Goal: Navigation & Orientation: Find specific page/section

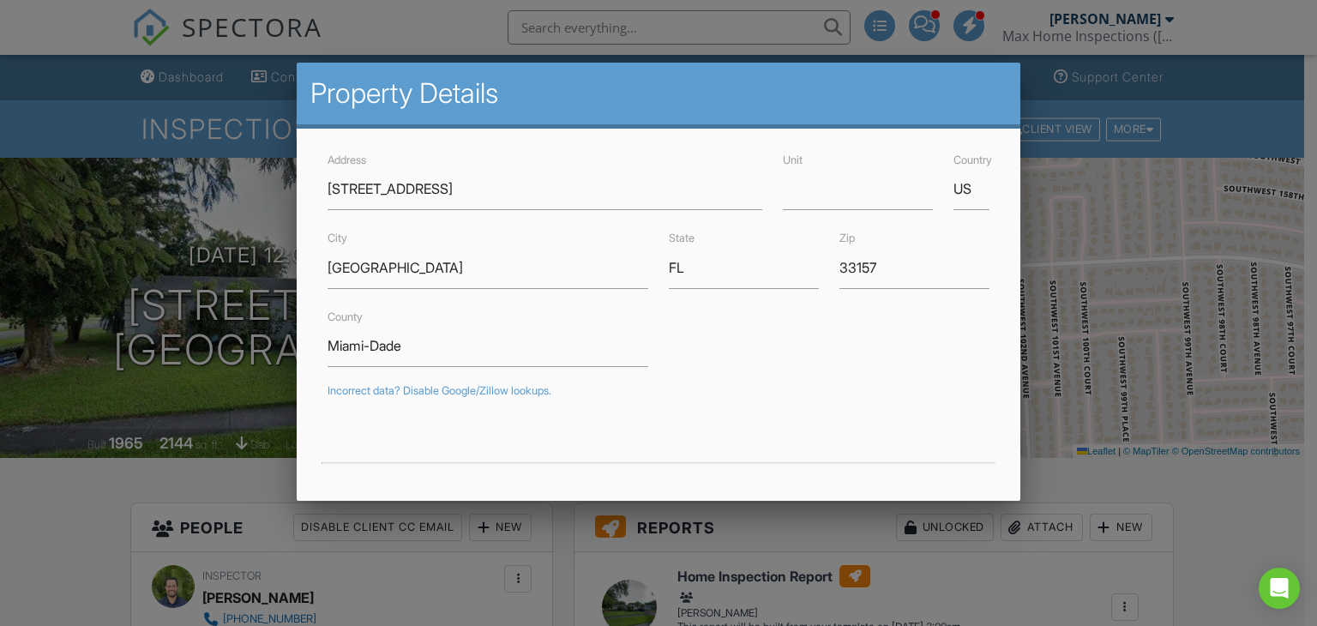
click at [1202, 555] on div at bounding box center [658, 305] width 1317 height 783
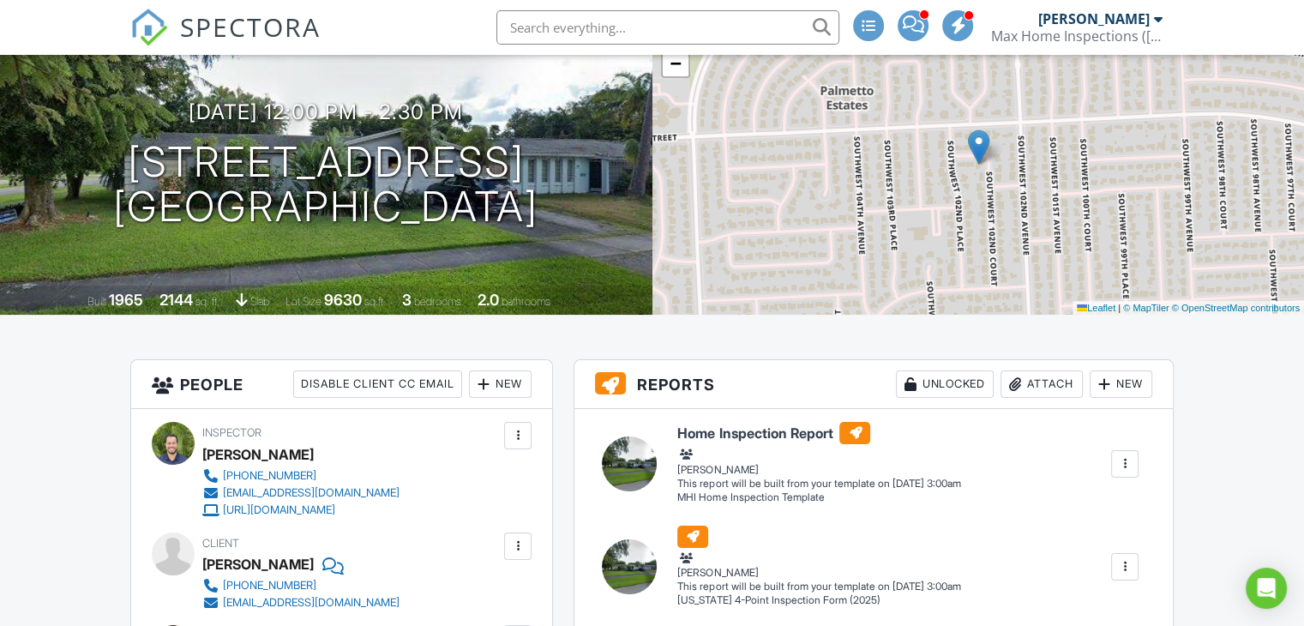
scroll to position [171, 0]
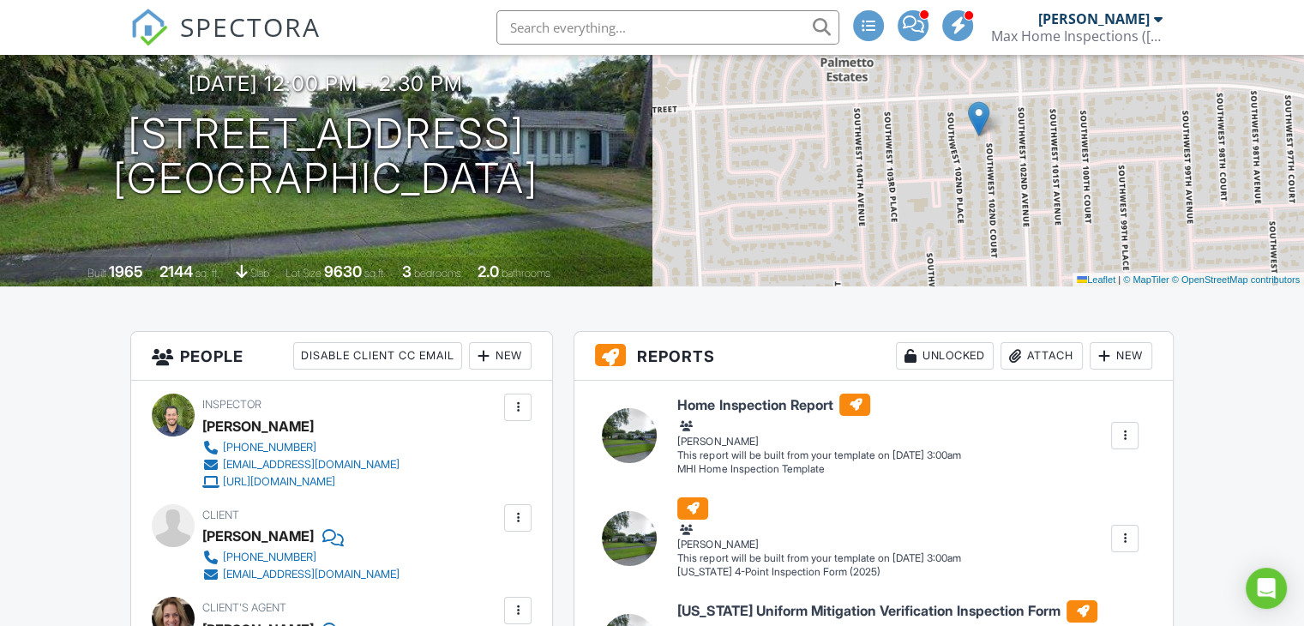
click at [220, 28] on span "SPECTORA" at bounding box center [250, 27] width 141 height 36
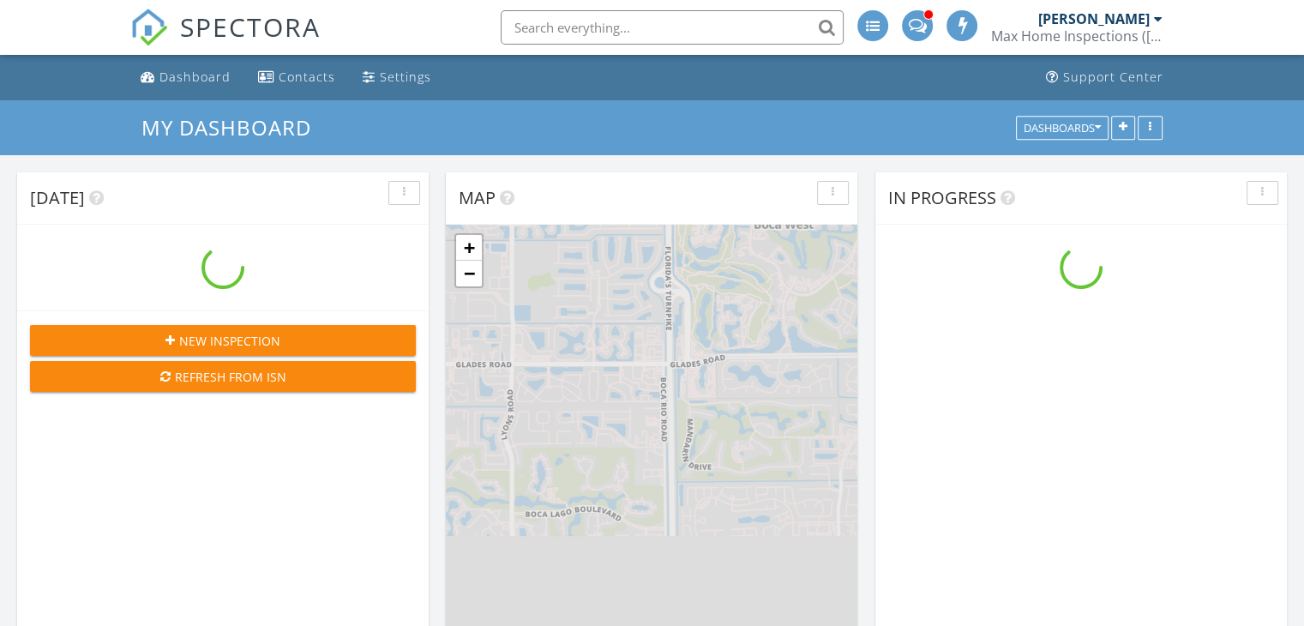
scroll to position [1587, 1330]
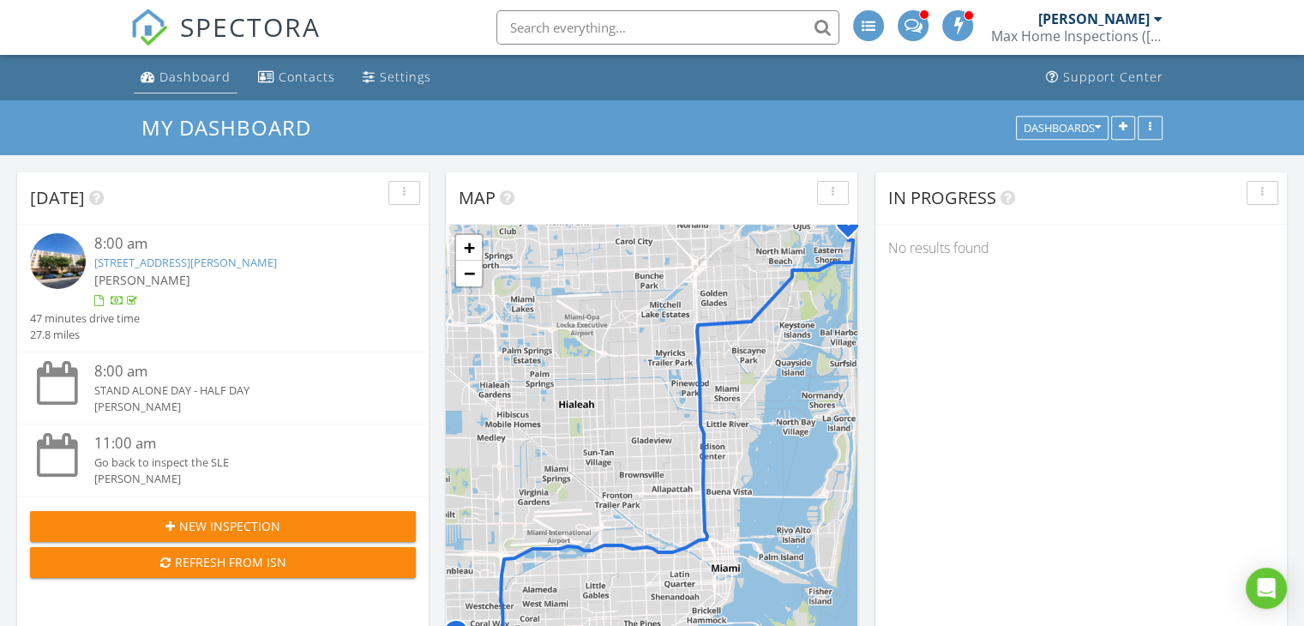
click at [213, 75] on div "Dashboard" at bounding box center [194, 77] width 71 height 16
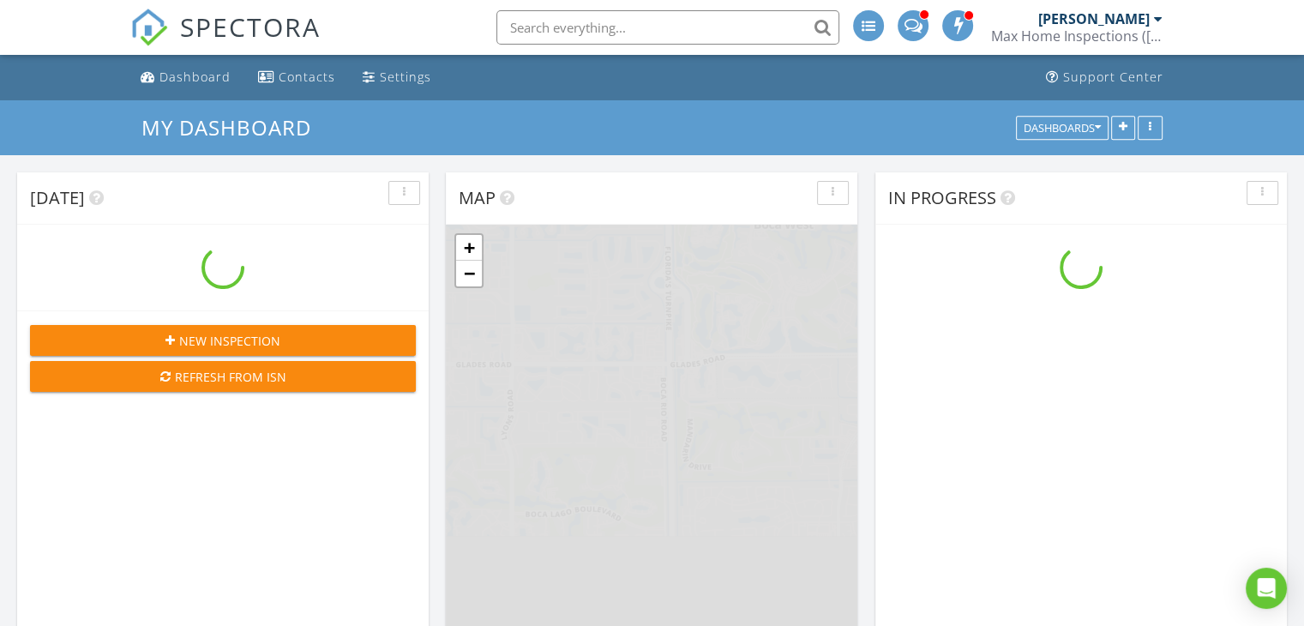
scroll to position [1587, 1330]
